Goal: Task Accomplishment & Management: Use online tool/utility

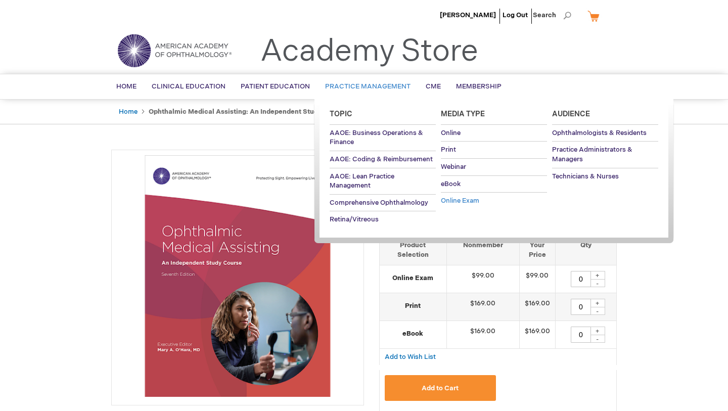
click at [458, 203] on span "Online Exam" at bounding box center [460, 201] width 38 height 8
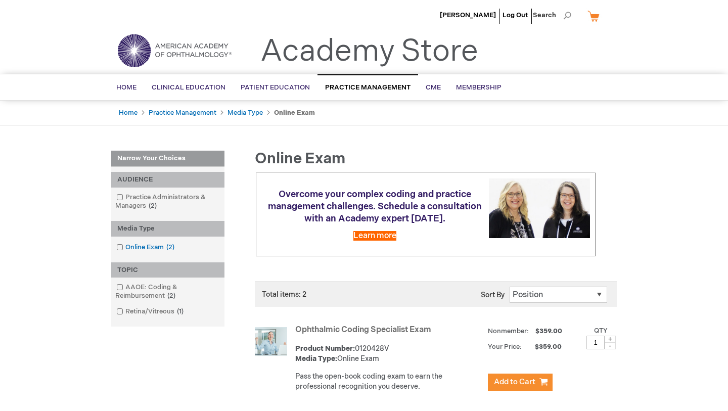
click at [142, 245] on link "Online Exam 2 items" at bounding box center [146, 248] width 65 height 10
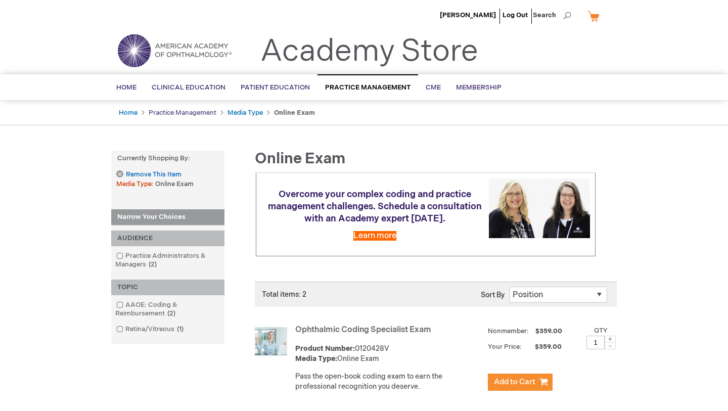
click at [178, 114] on link "Practice Management" at bounding box center [183, 113] width 68 height 8
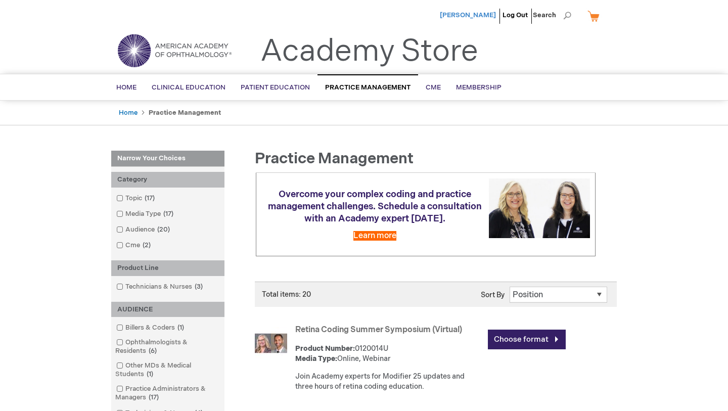
click at [476, 11] on span "[PERSON_NAME]" at bounding box center [468, 15] width 56 height 8
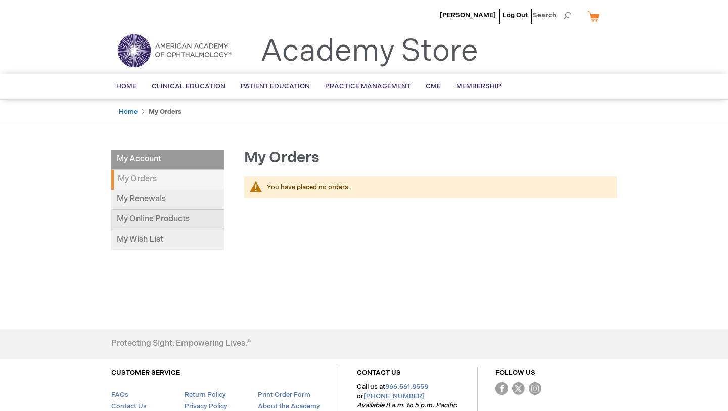
click at [159, 228] on link "My Online Products" at bounding box center [167, 220] width 113 height 20
click at [520, 10] on li "Log Out" at bounding box center [515, 15] width 30 height 30
click at [519, 18] on link "Log Out" at bounding box center [515, 15] width 25 height 8
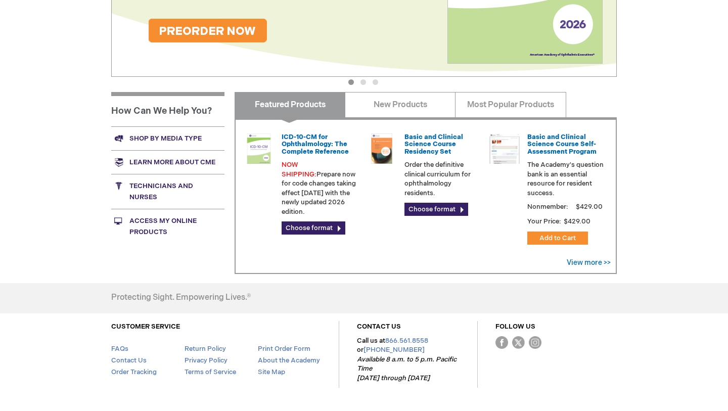
scroll to position [349, 0]
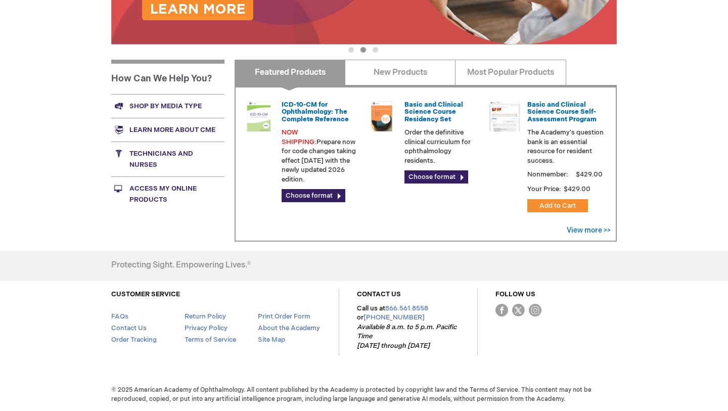
click at [152, 202] on link "Access My Online Products" at bounding box center [167, 193] width 113 height 35
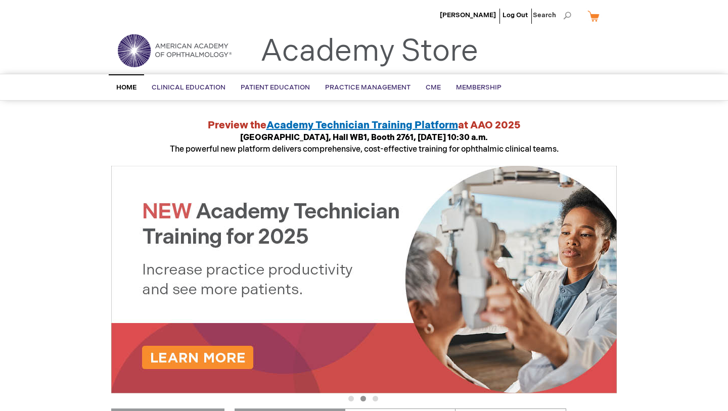
scroll to position [349, 0]
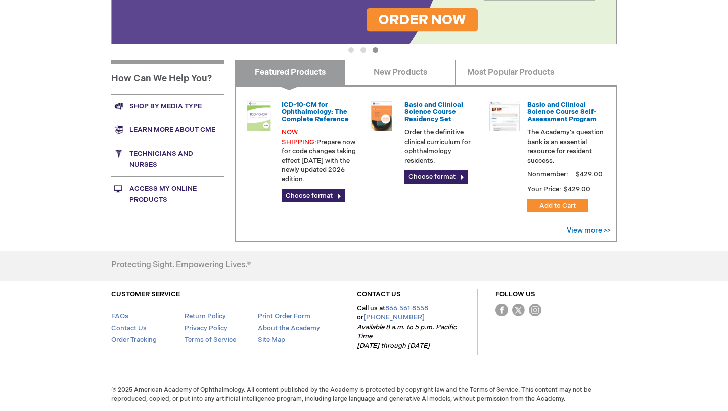
click at [152, 191] on link "Access My Online Products" at bounding box center [167, 193] width 113 height 35
